Goal: Task Accomplishment & Management: Use online tool/utility

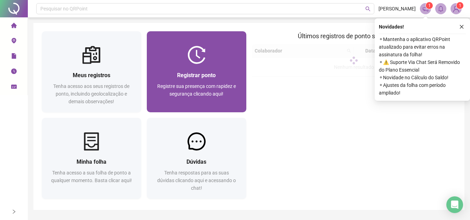
click at [186, 100] on div "Registre sua presença com rapidez e segurança clicando aqui!" at bounding box center [196, 93] width 83 height 23
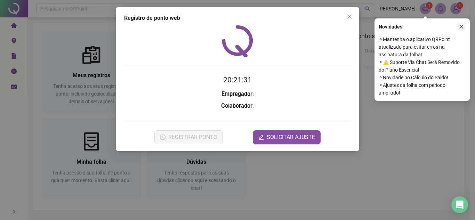
click at [461, 26] on icon "close" at bounding box center [461, 26] width 5 height 5
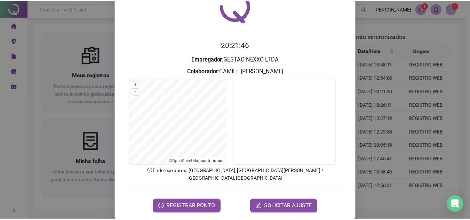
scroll to position [36, 0]
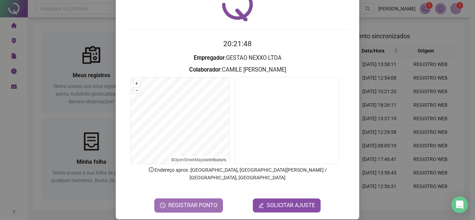
click at [194, 201] on span "REGISTRAR PONTO" at bounding box center [192, 205] width 49 height 8
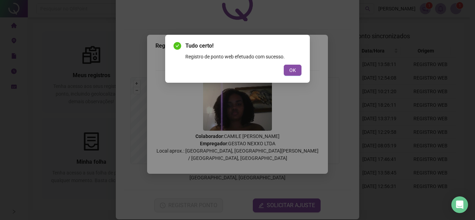
click at [292, 71] on span "OK" at bounding box center [292, 70] width 7 height 8
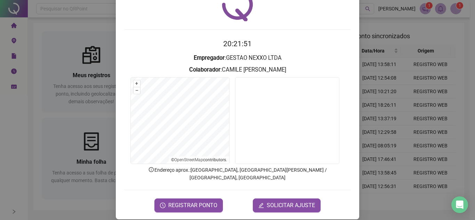
click at [429, 72] on div "Registro de ponto web 20:21:51 Empregador : GESTAO NEXXO LTDA Colaborador : CAM…" at bounding box center [237, 110] width 475 height 220
